Goal: Information Seeking & Learning: Find specific fact

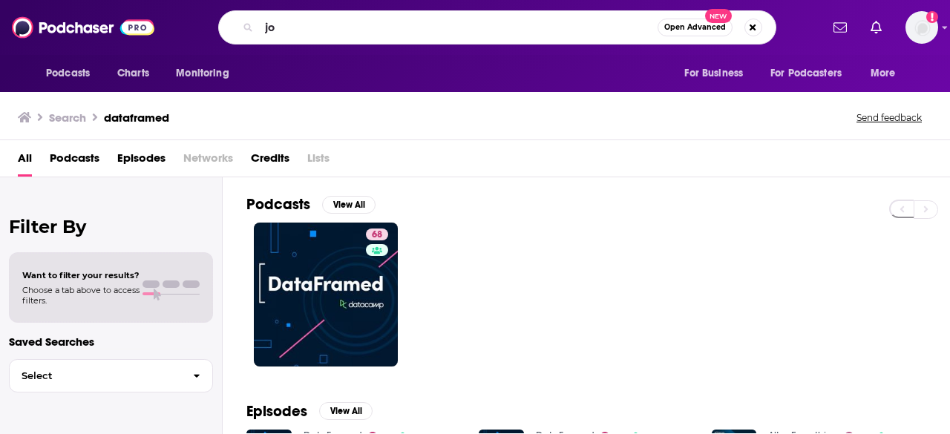
type input "j"
type input "[PERSON_NAME]"
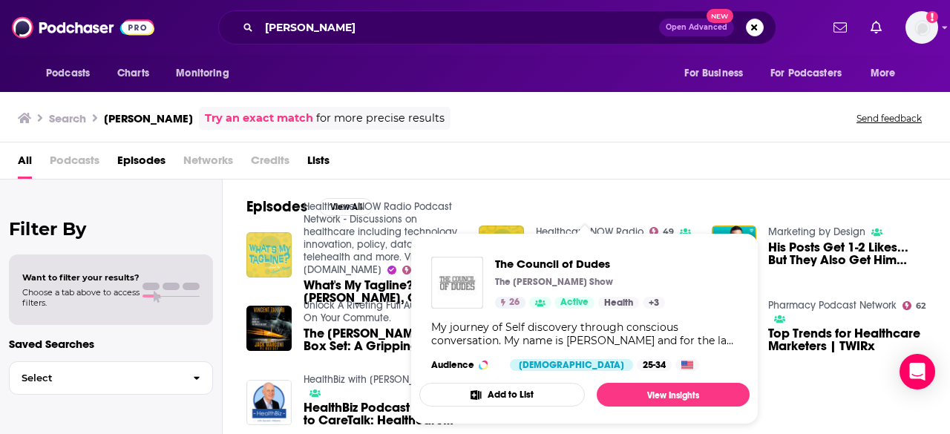
click at [267, 258] on img "What's My Tagline?: Vincent Grippi, CEO and Founder Grippi Media" at bounding box center [268, 254] width 45 height 45
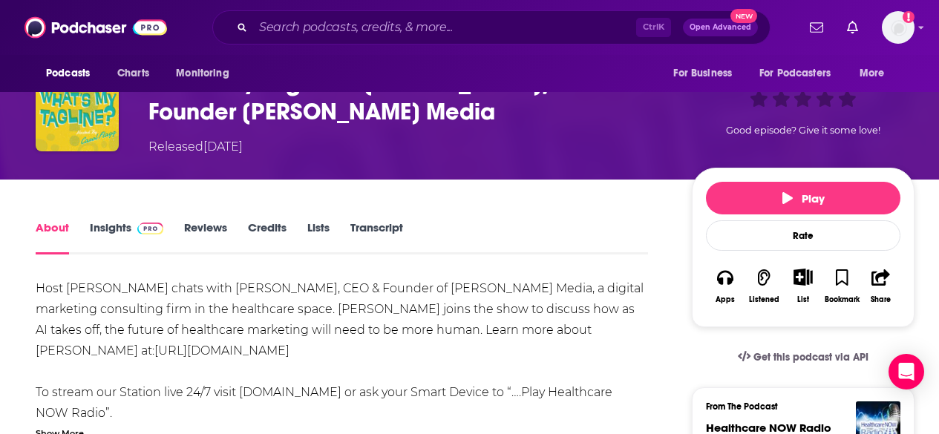
scroll to position [148, 0]
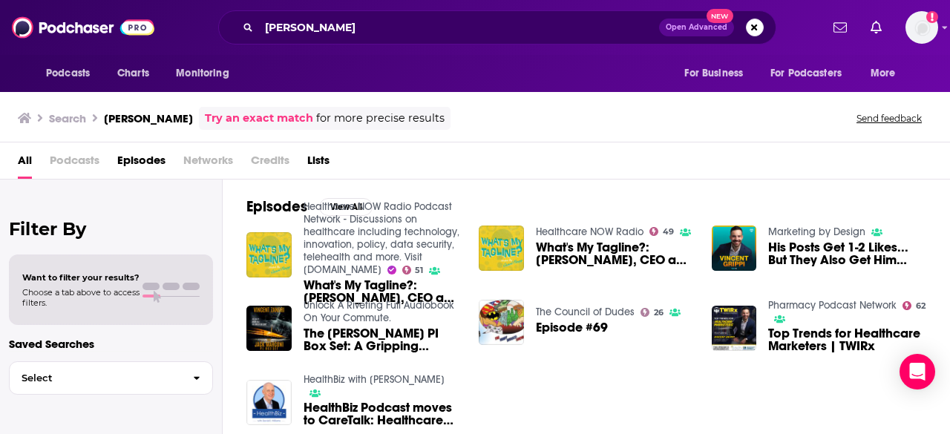
click at [88, 163] on span "Podcasts" at bounding box center [75, 163] width 50 height 30
